Goal: Information Seeking & Learning: Learn about a topic

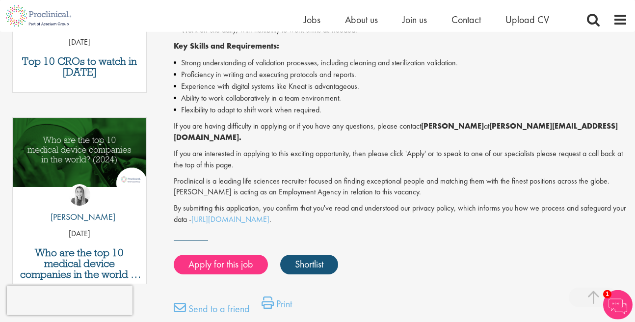
scroll to position [447, 0]
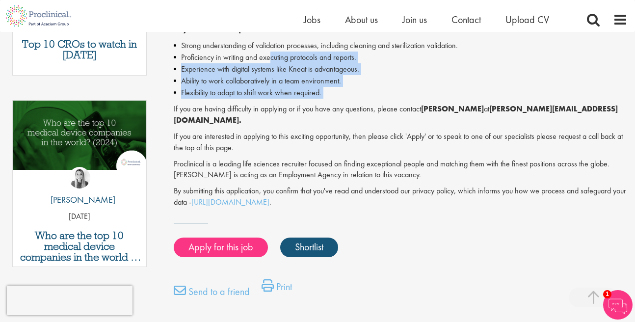
drag, startPoint x: 270, startPoint y: 60, endPoint x: 272, endPoint y: 102, distance: 42.2
click at [272, 102] on div "Ready to ensure the safety and efficacy of life-changing treatments? Step into …" at bounding box center [401, 23] width 454 height 370
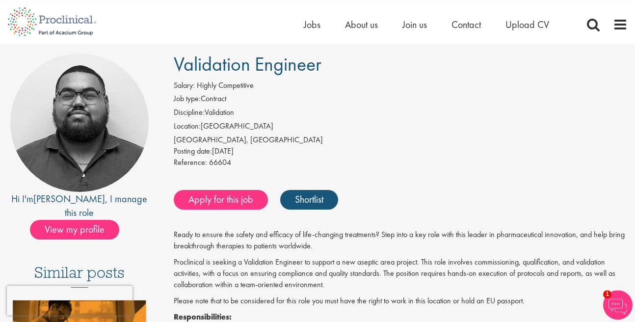
scroll to position [0, 0]
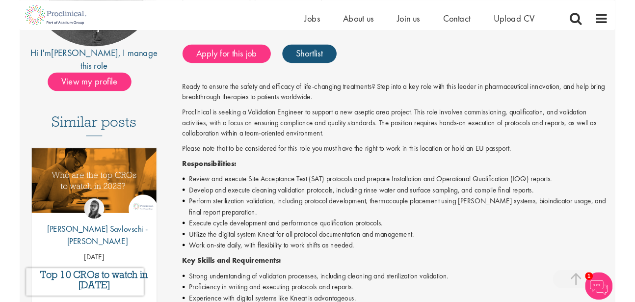
scroll to position [168, 0]
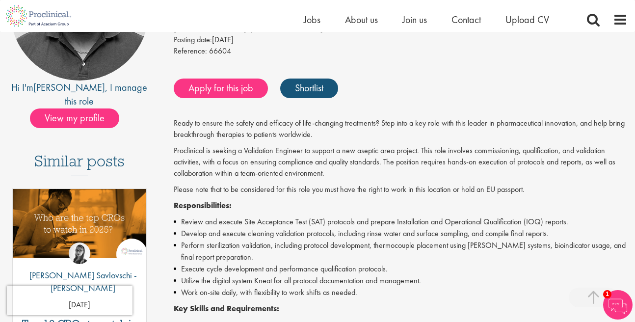
click at [351, 146] on p "Proclinical is seeking a Validation Engineer to support a new aseptic area proj…" at bounding box center [401, 162] width 454 height 34
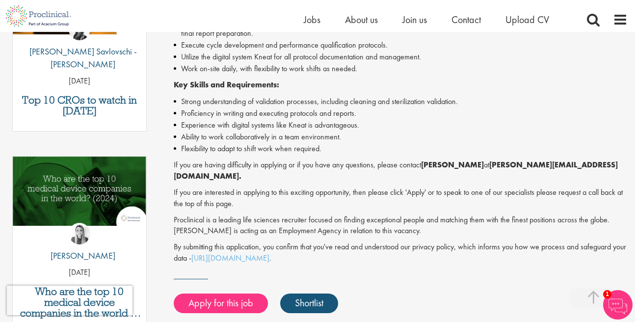
scroll to position [0, 0]
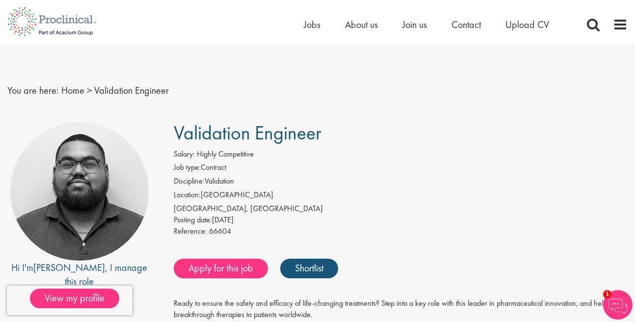
drag, startPoint x: 176, startPoint y: 134, endPoint x: 320, endPoint y: 133, distance: 144.7
click at [320, 133] on span "Validation Engineer" at bounding box center [248, 132] width 148 height 25
copy span "Validation Engineer"
click at [221, 231] on span "66604" at bounding box center [220, 231] width 22 height 10
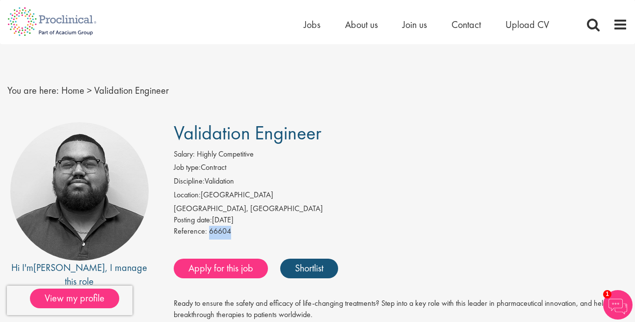
copy div "66604"
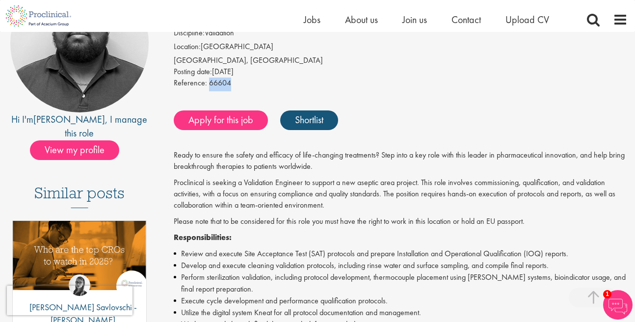
scroll to position [168, 0]
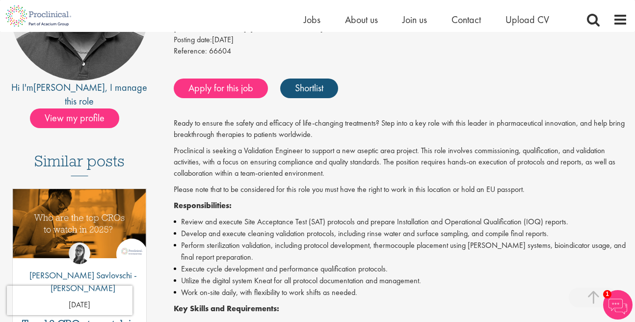
click at [532, 171] on p "Proclinical is seeking a Validation Engineer to support a new aseptic area proj…" at bounding box center [401, 162] width 454 height 34
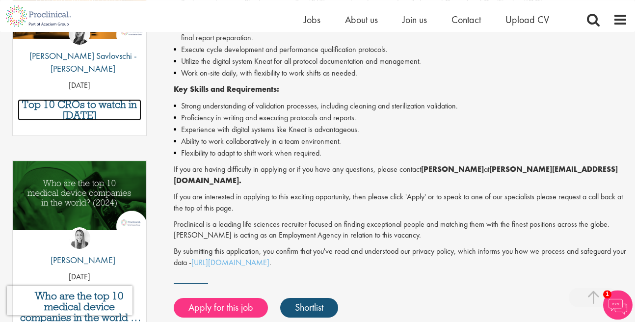
scroll to position [391, 0]
